Goal: Check status: Check status

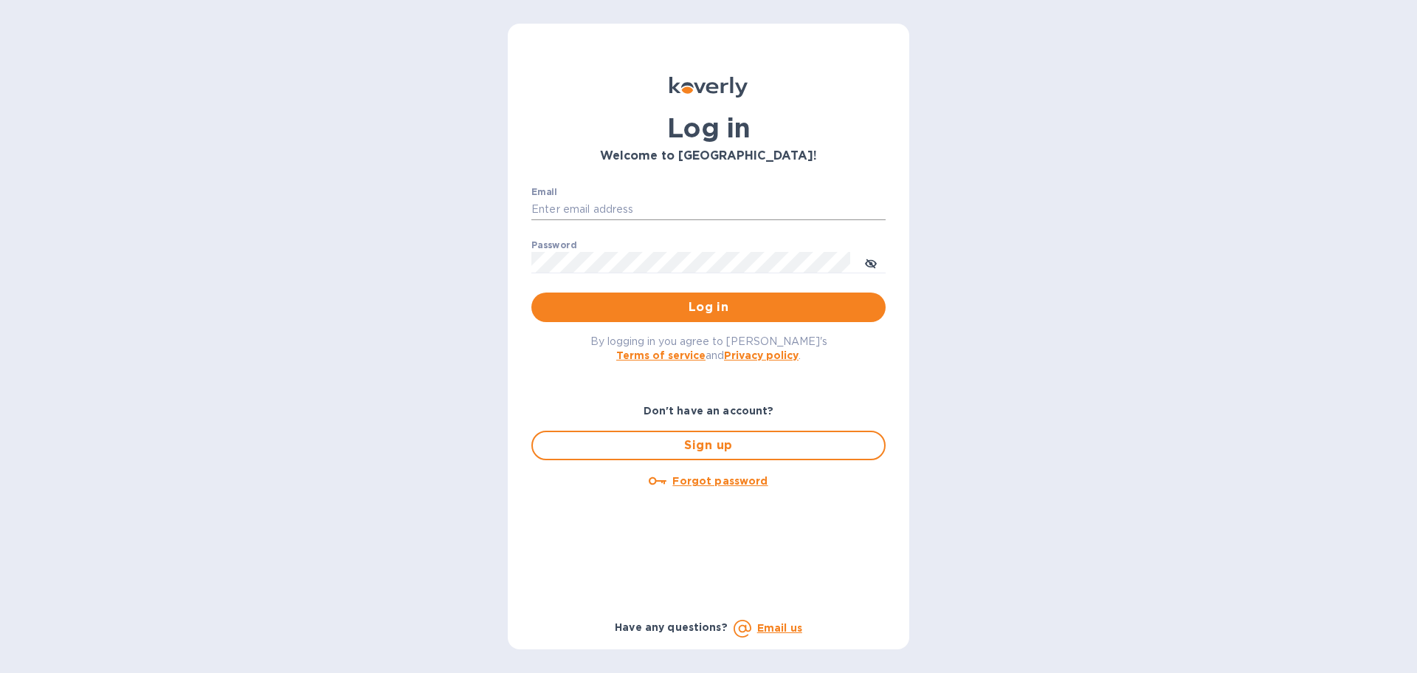
click at [596, 208] on input "Email" at bounding box center [709, 210] width 354 height 22
type input "[EMAIL_ADDRESS][DOMAIN_NAME]"
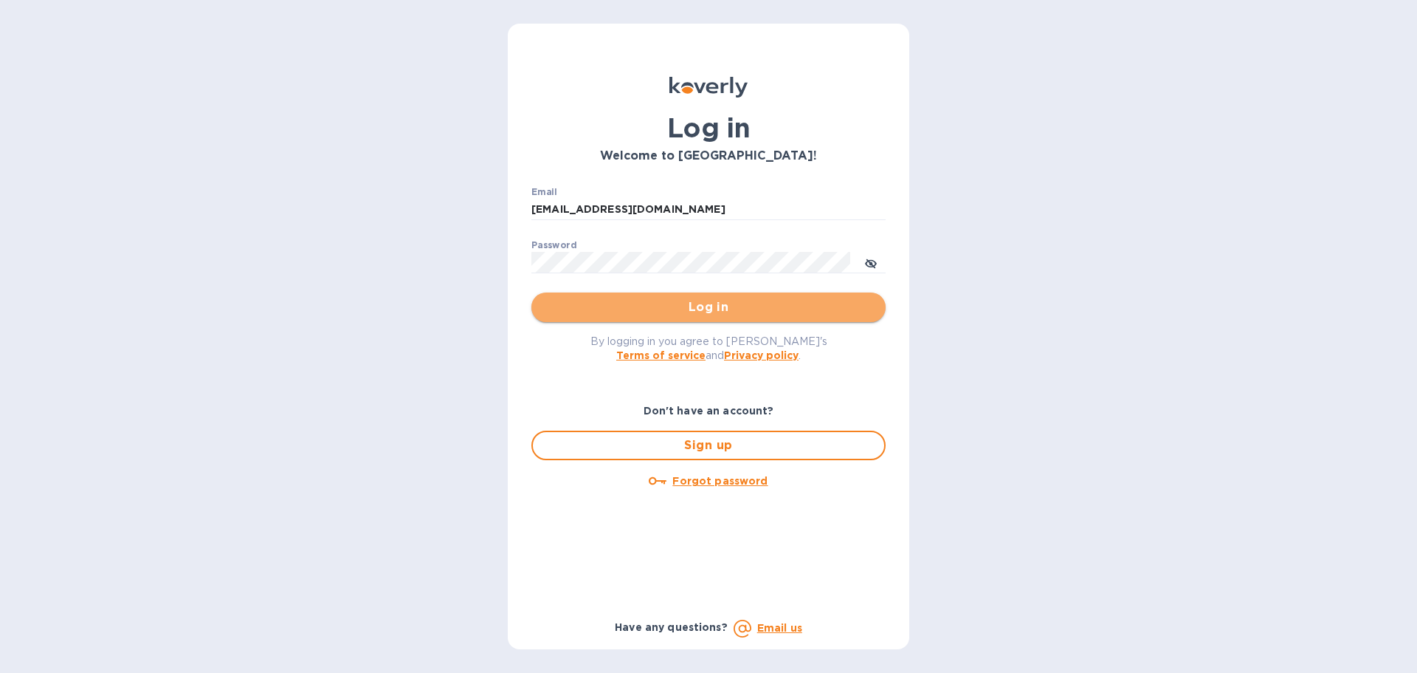
click at [687, 309] on span "Log in" at bounding box center [708, 307] width 331 height 18
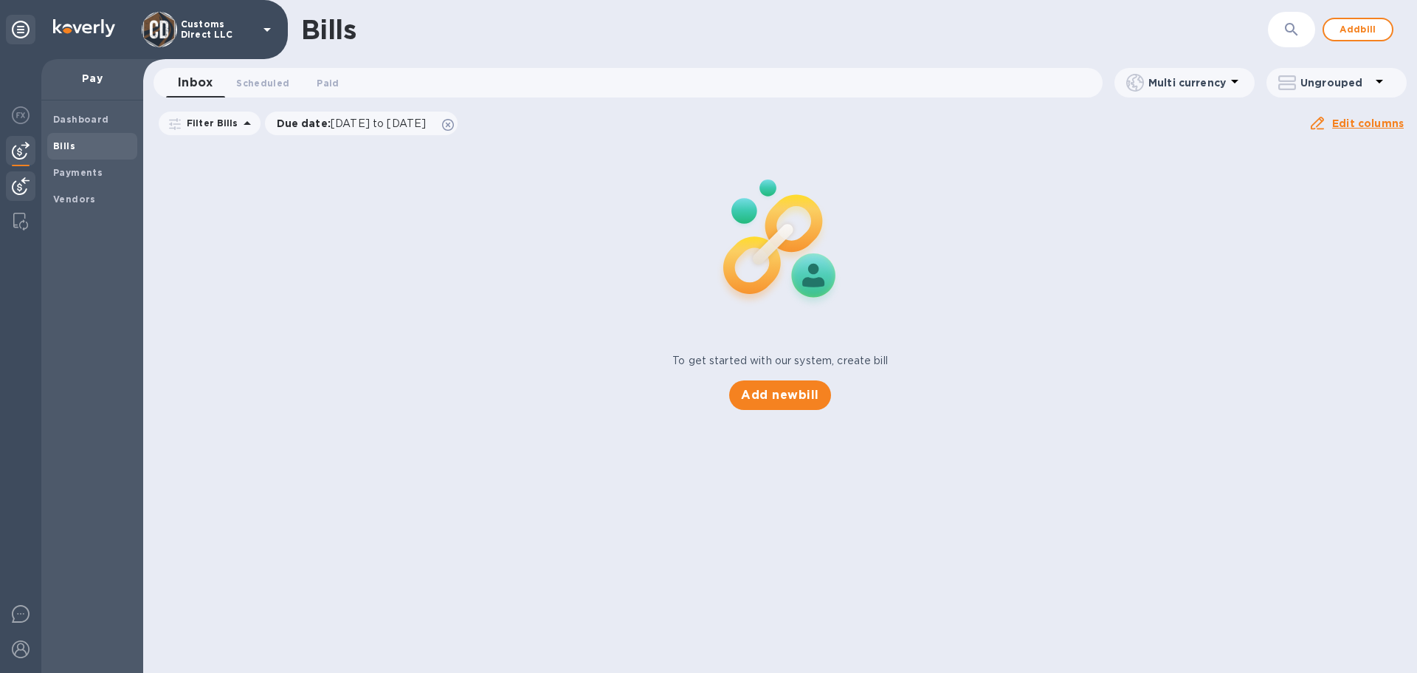
click at [15, 188] on img at bounding box center [21, 186] width 18 height 18
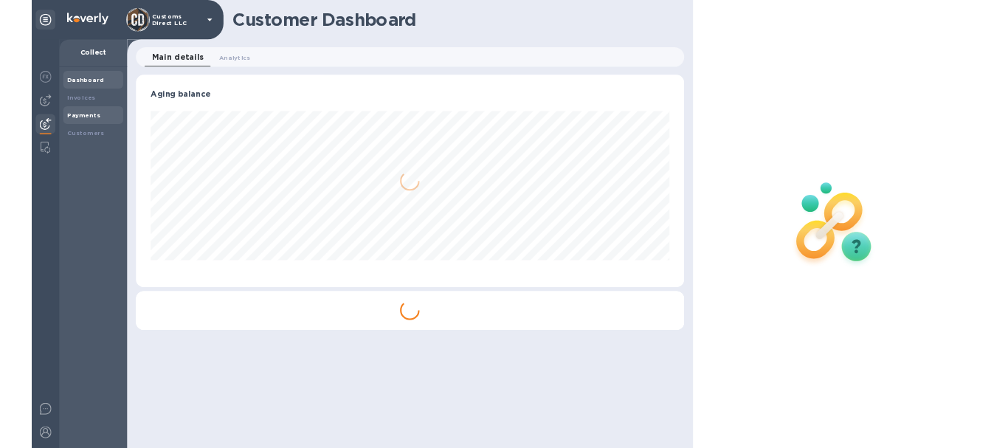
scroll to position [319, 822]
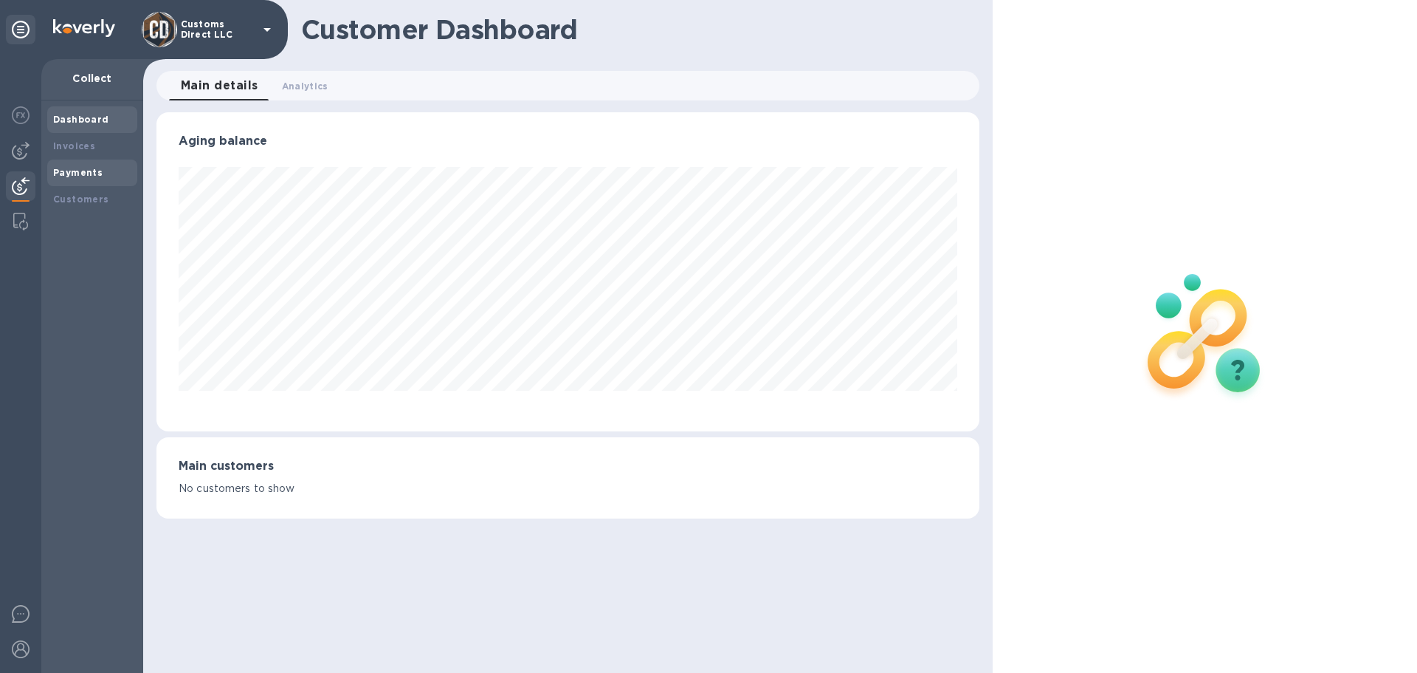
click at [71, 171] on b "Payments" at bounding box center [77, 172] width 49 height 11
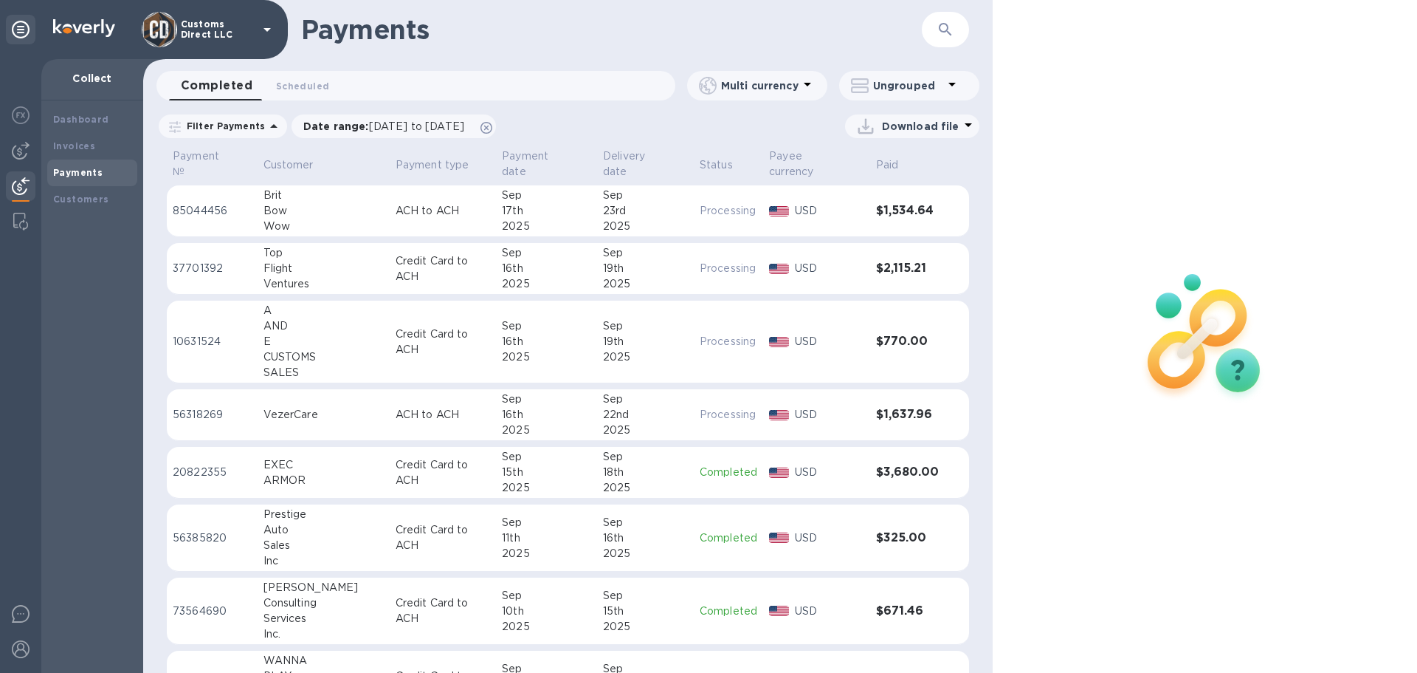
click at [390, 188] on td "ACH to ACH" at bounding box center [443, 211] width 106 height 52
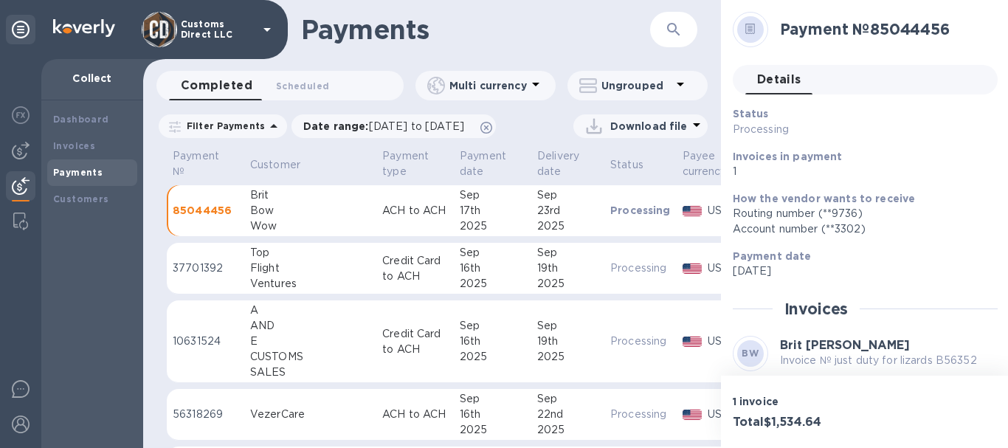
click at [464, 206] on div "17th" at bounding box center [493, 211] width 66 height 16
